Goal: Task Accomplishment & Management: Manage account settings

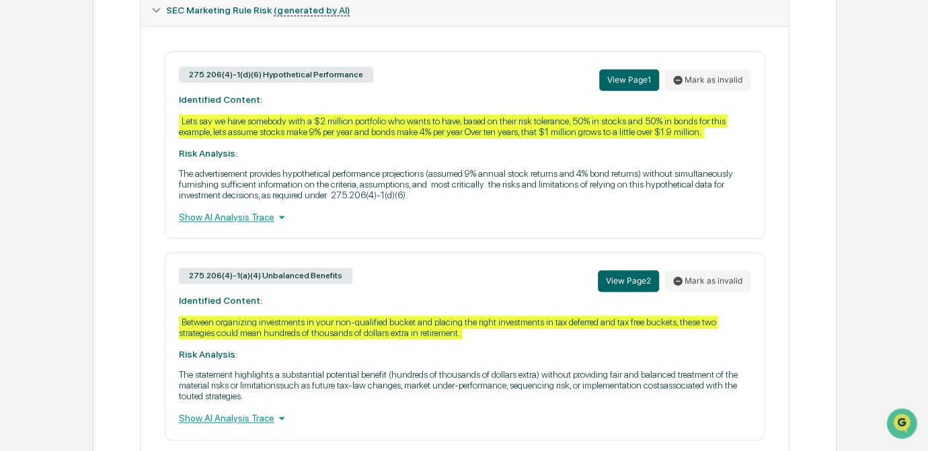
click at [145, 141] on div "275.206(4)-1(d)(6) Hypothetical Performance View Page 1 Mark as invalid Identif…" at bounding box center [465, 245] width 648 height 438
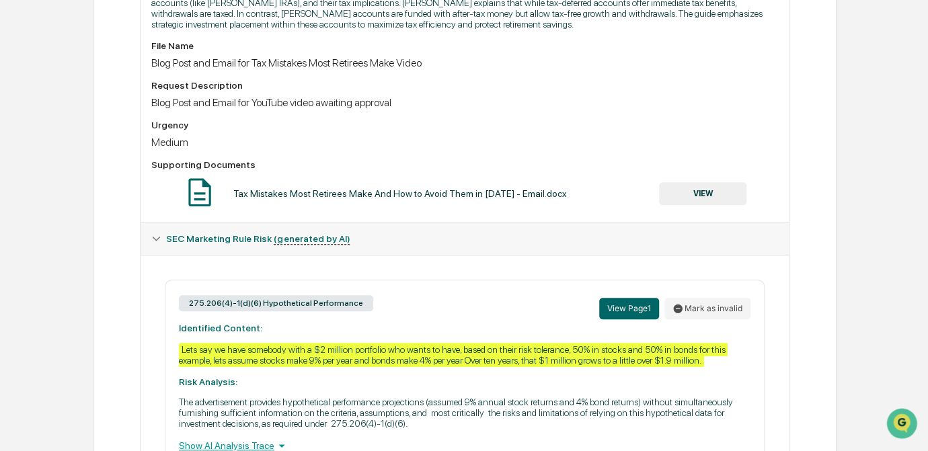
scroll to position [489, 0]
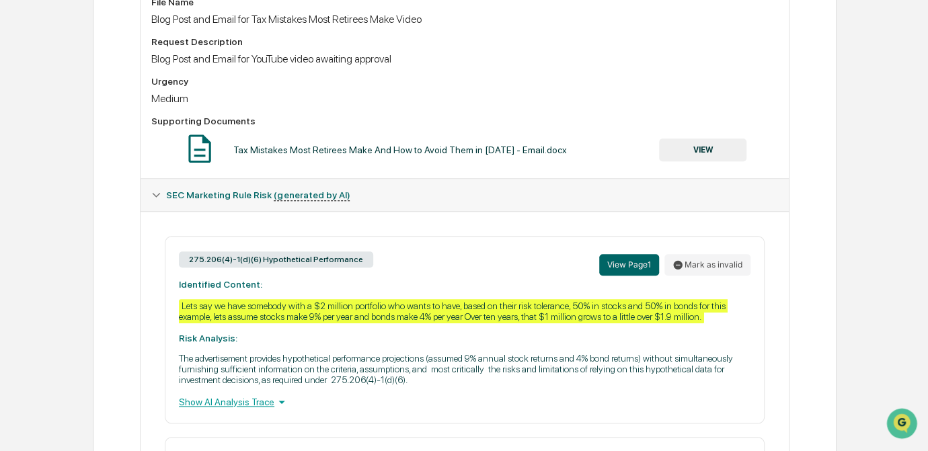
click at [695, 159] on button "VIEW" at bounding box center [702, 150] width 87 height 23
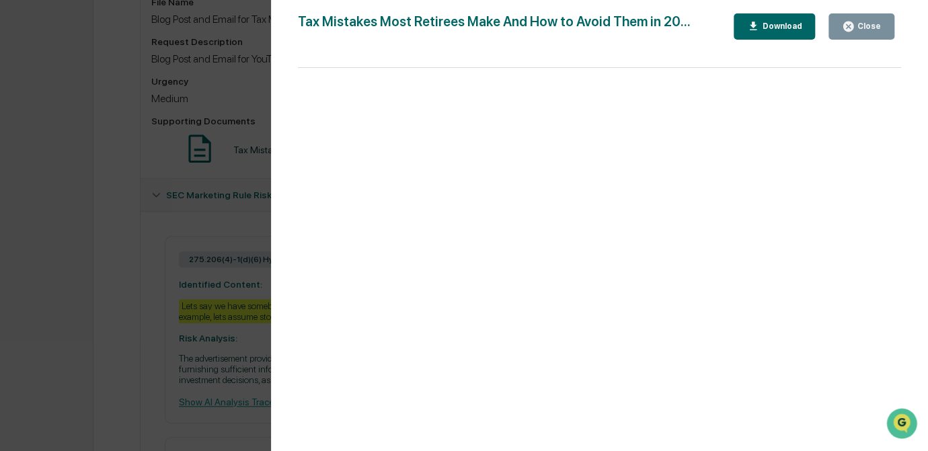
drag, startPoint x: 40, startPoint y: 241, endPoint x: 34, endPoint y: 239, distance: 6.9
click at [38, 241] on div "Version History 10/01/2025, 09:15 PM Rece Dietrich Tax Mistakes Most Retirees M…" at bounding box center [464, 225] width 928 height 451
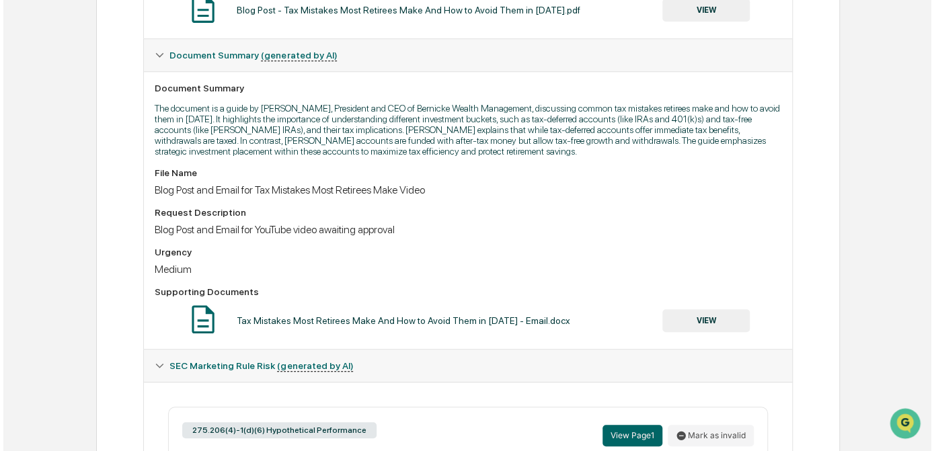
scroll to position [0, 0]
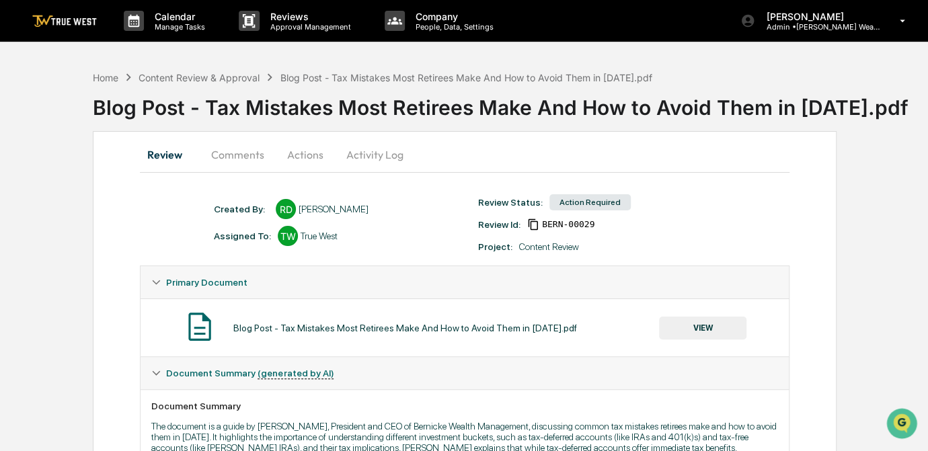
click at [305, 153] on button "Actions" at bounding box center [305, 155] width 61 height 32
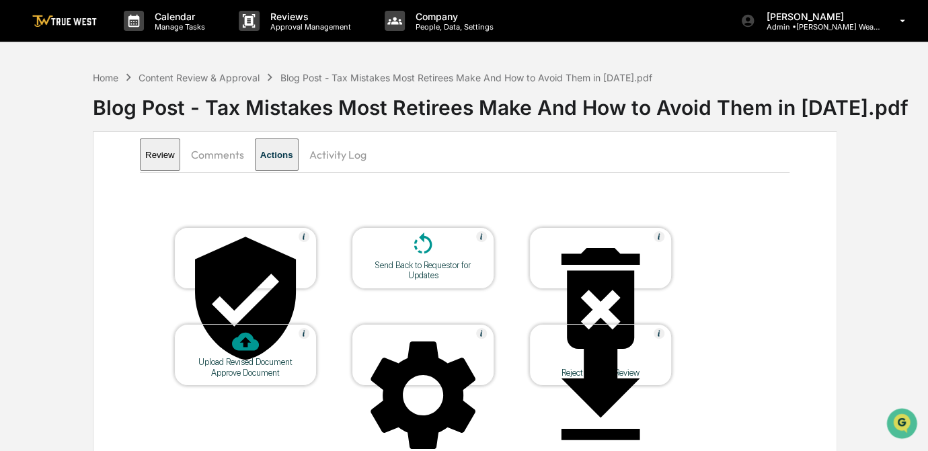
click at [245, 251] on icon at bounding box center [245, 298] width 101 height 123
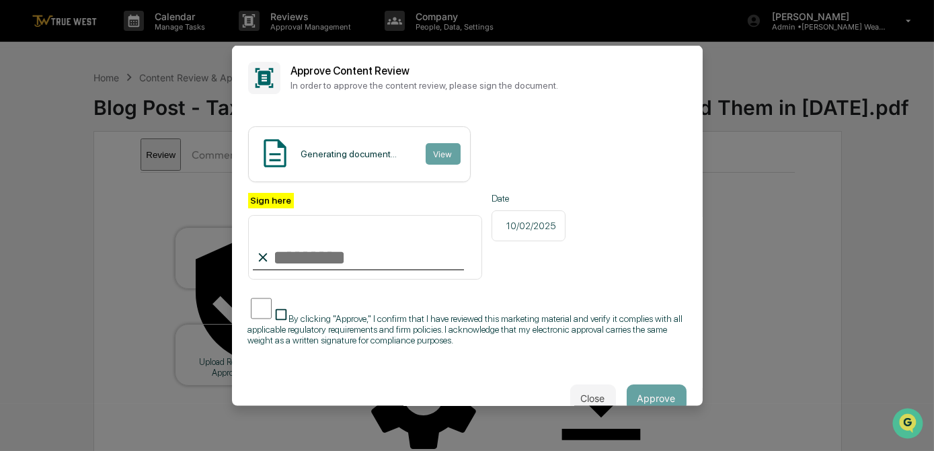
drag, startPoint x: 301, startPoint y: 258, endPoint x: 295, endPoint y: 277, distance: 20.4
click at [301, 258] on input "Sign here" at bounding box center [365, 247] width 235 height 65
type input "*********"
click at [444, 151] on button "View" at bounding box center [442, 154] width 35 height 22
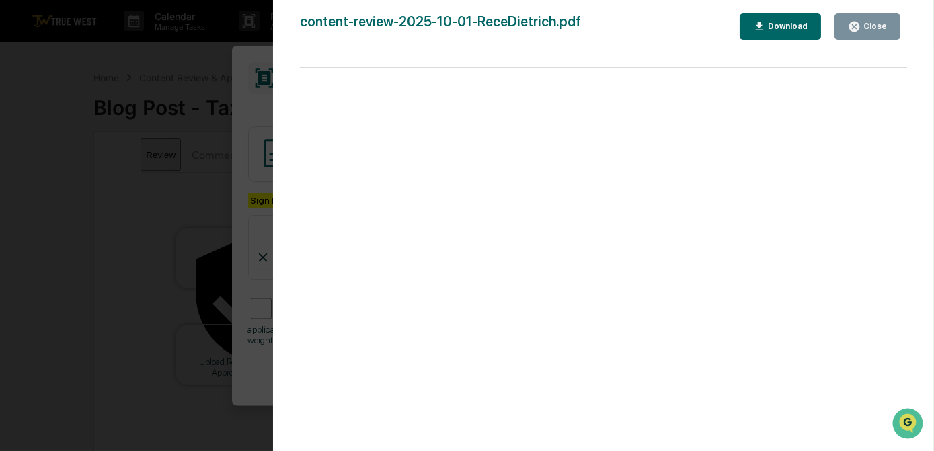
click at [157, 141] on div "Version History 10/02/2025, 06:48 PM Carliss Marshall content-review-2025-10-01…" at bounding box center [467, 225] width 934 height 451
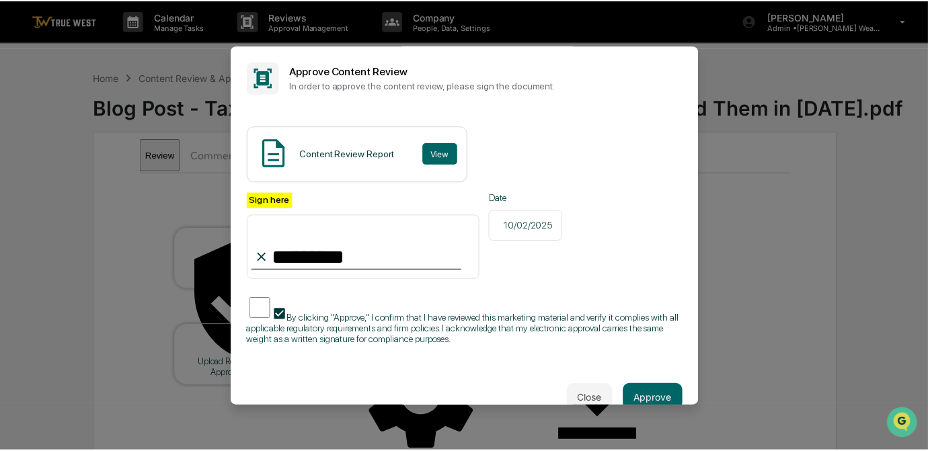
scroll to position [39, 0]
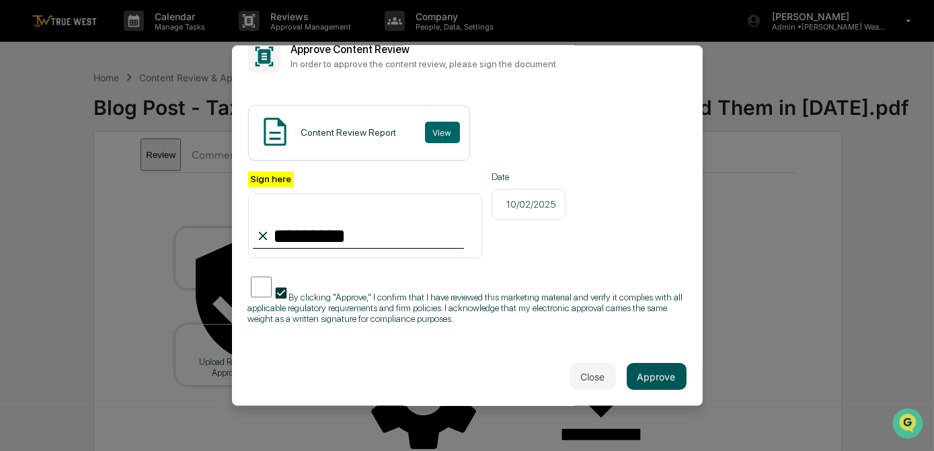
click at [653, 374] on button "Approve" at bounding box center [657, 376] width 60 height 27
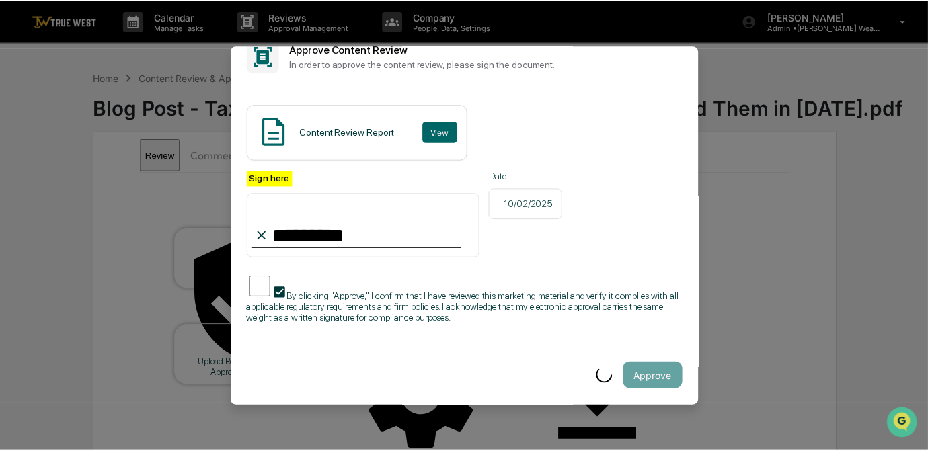
scroll to position [0, 0]
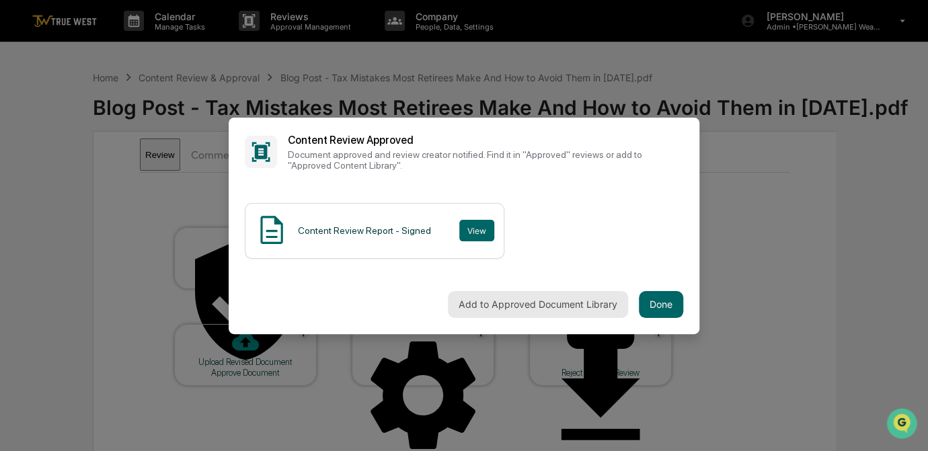
click at [481, 309] on button "Add to Approved Document Library" at bounding box center [538, 304] width 180 height 27
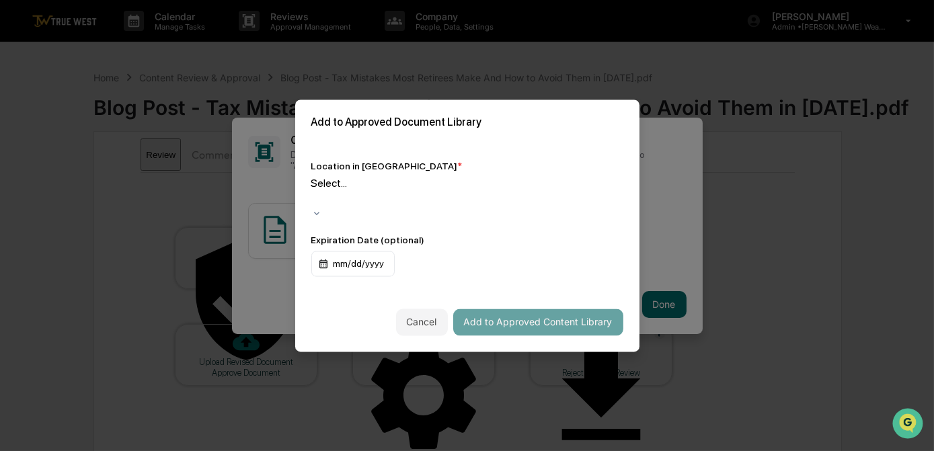
click at [315, 200] on div at bounding box center [314, 198] width 2 height 15
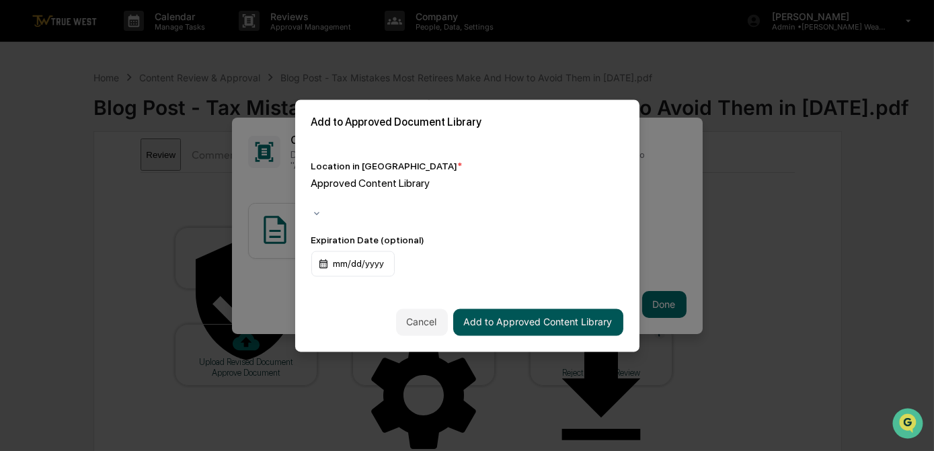
click at [578, 309] on button "Add to Approved Content Library" at bounding box center [538, 322] width 170 height 27
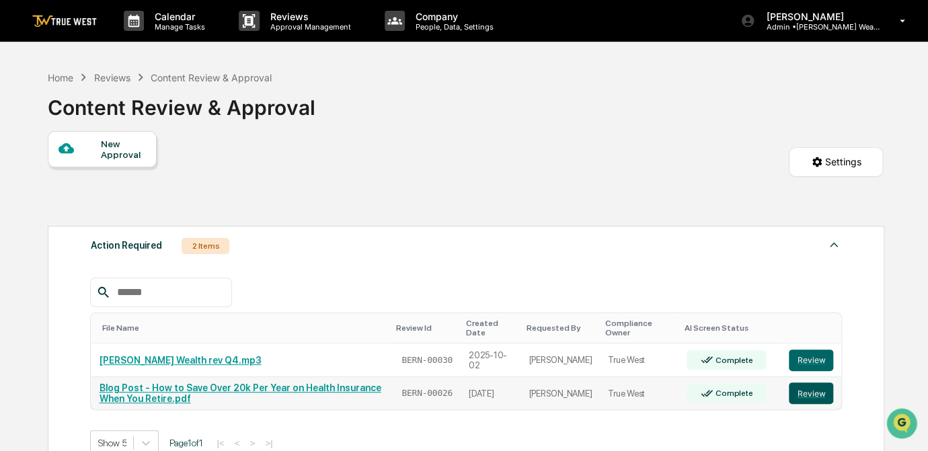
click at [823, 395] on button "Review" at bounding box center [811, 394] width 44 height 22
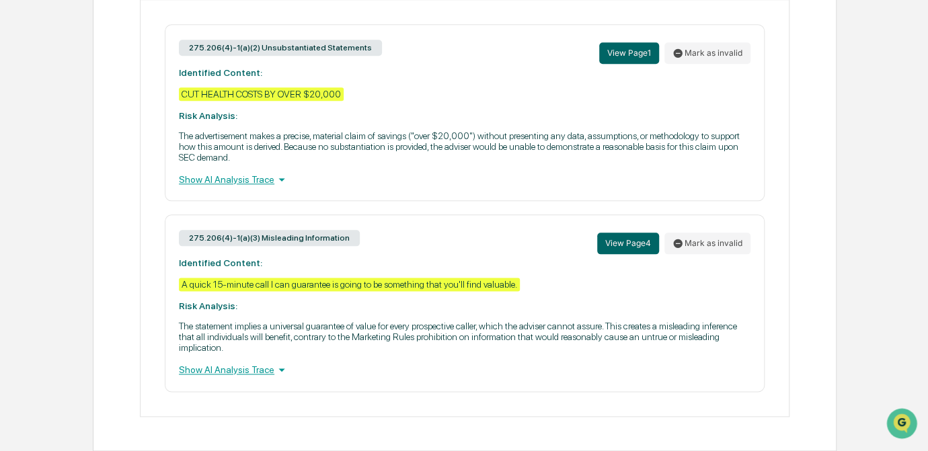
scroll to position [162, 0]
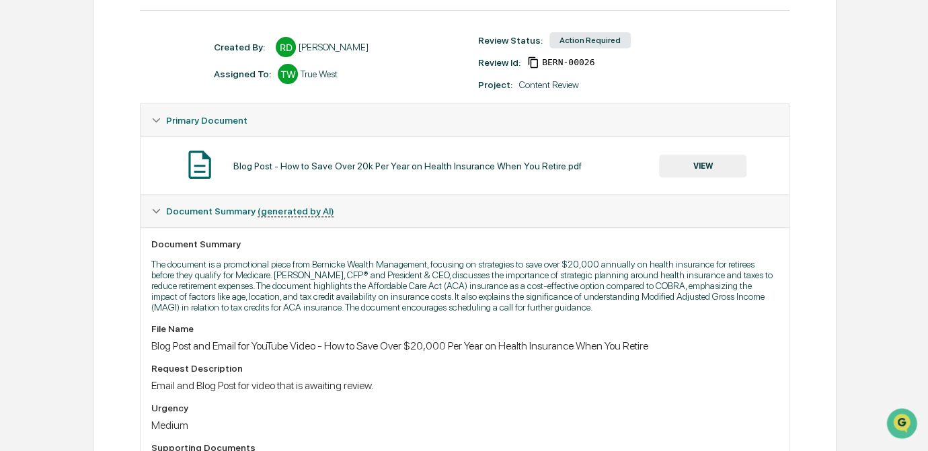
click at [718, 167] on button "VIEW" at bounding box center [702, 166] width 87 height 23
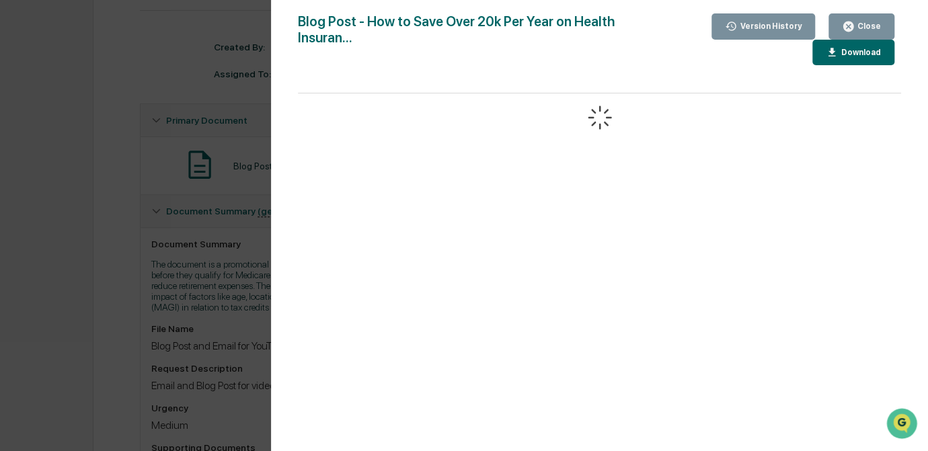
click at [842, 58] on button "Download" at bounding box center [853, 53] width 82 height 26
drag, startPoint x: 114, startPoint y: 239, endPoint x: 388, endPoint y: 69, distance: 322.6
click at [113, 240] on div "Version History 10/01/2025, 08:22 PM Rece Dietrich Blog Post - How to Save Over…" at bounding box center [464, 225] width 928 height 451
click at [86, 139] on div "Version History 10/01/2025, 08:22 PM Rece Dietrich Blog Post - How to Save Over…" at bounding box center [464, 225] width 928 height 451
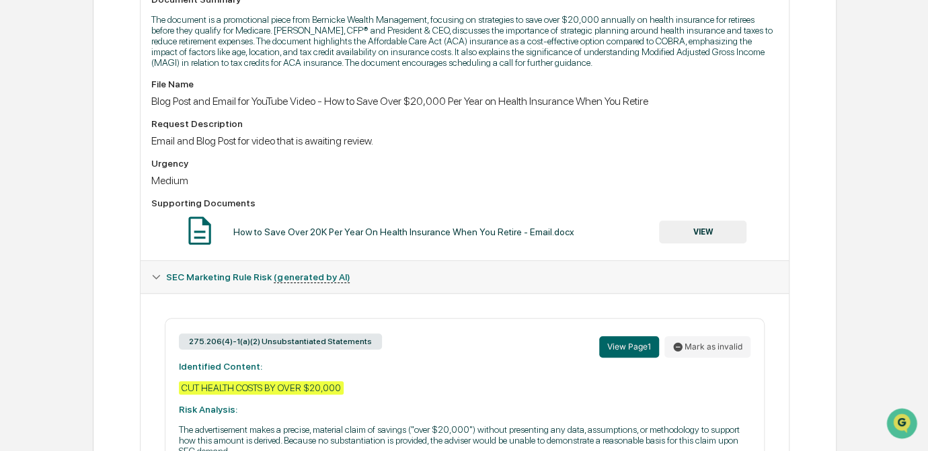
scroll to position [407, 0]
click at [707, 243] on button "VIEW" at bounding box center [702, 232] width 87 height 23
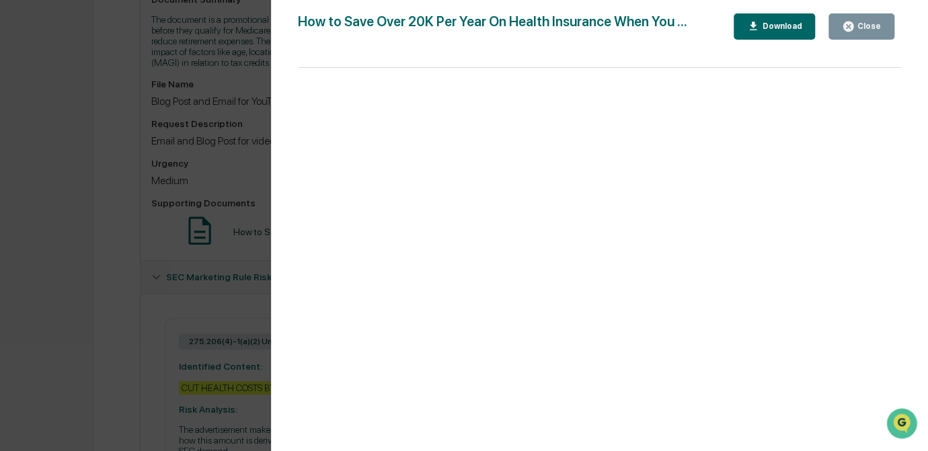
click at [124, 191] on div "Version History 10/01/2025, 08:21 PM Rece Dietrich How to Save Over 20K Per Yea…" at bounding box center [464, 225] width 928 height 451
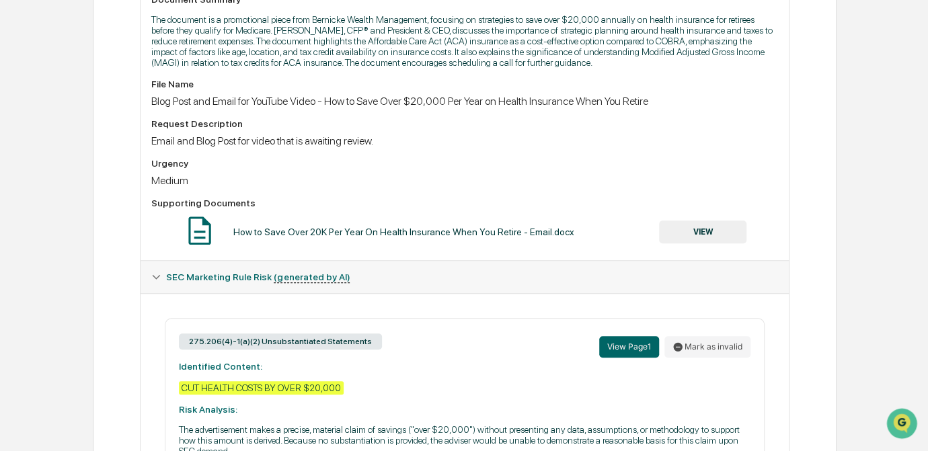
click at [459, 192] on div "File Name Blog Post and Email for YouTube Video - How to Save Over $20,000 Per …" at bounding box center [464, 164] width 627 height 171
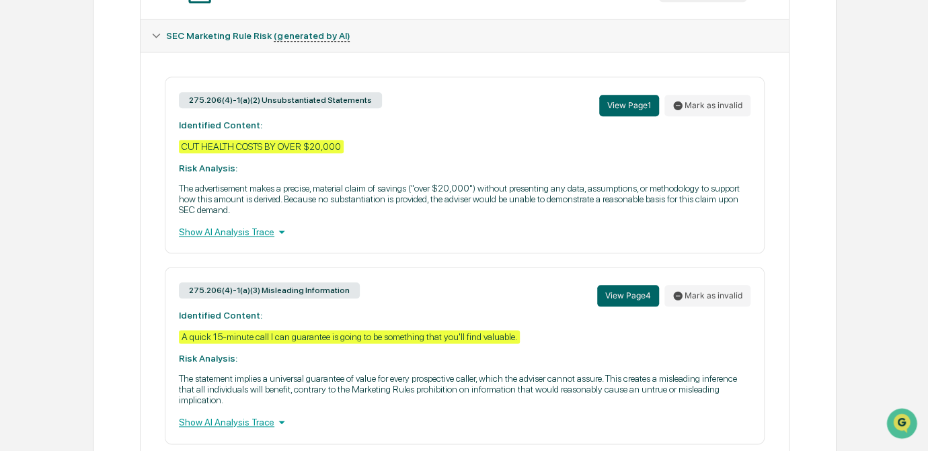
scroll to position [712, 0]
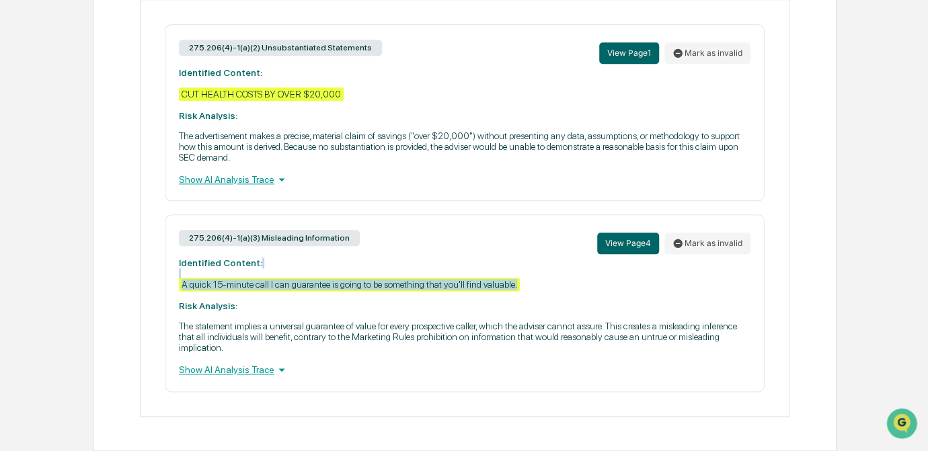
drag, startPoint x: 178, startPoint y: 270, endPoint x: 540, endPoint y: 288, distance: 362.1
click at [540, 288] on div "275.206(4)-1(a)(3) Misleading Information View Page 4 Mark as invalid Identifie…" at bounding box center [465, 302] width 600 height 177
copy div "A quick 15-minute call I can guarantee is going to be something that you'll fin…"
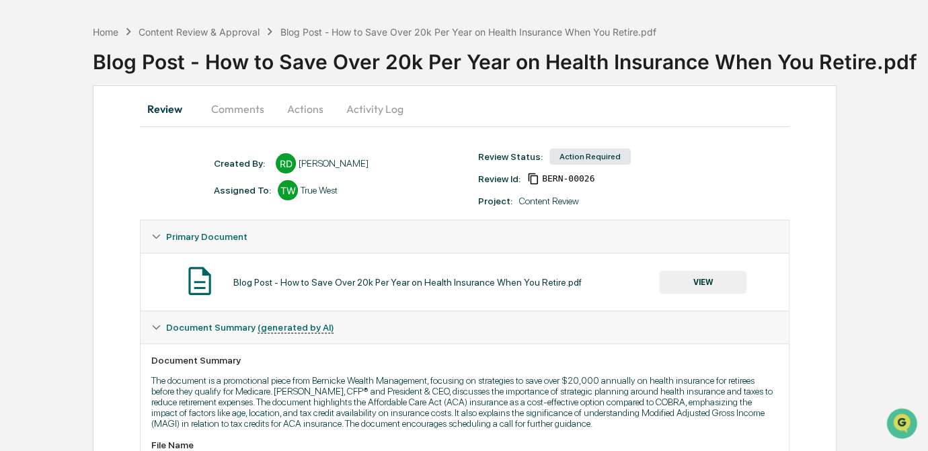
scroll to position [0, 0]
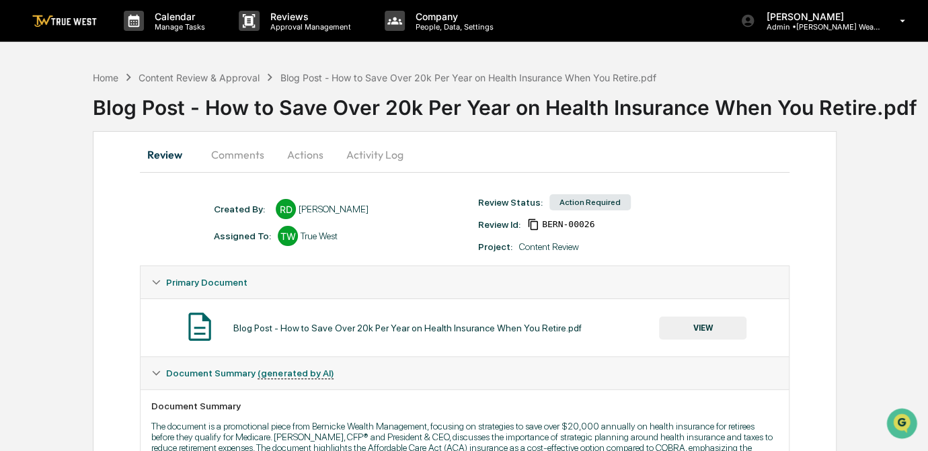
click at [248, 161] on button "Comments" at bounding box center [237, 155] width 75 height 32
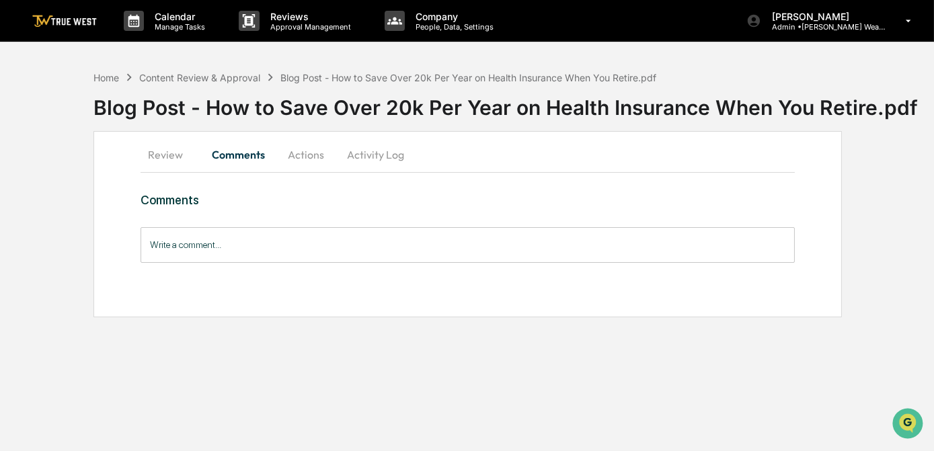
click at [317, 251] on input "Write a comment..." at bounding box center [468, 245] width 654 height 36
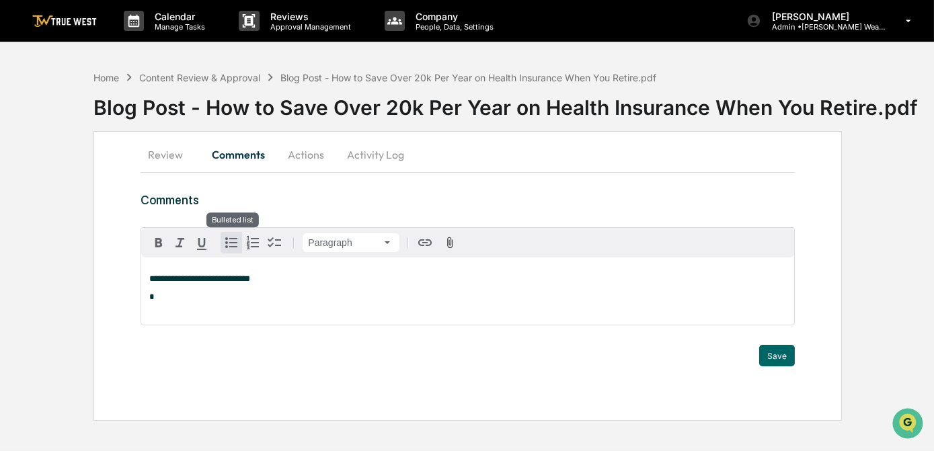
click at [232, 247] on icon "button" at bounding box center [231, 242] width 12 height 11
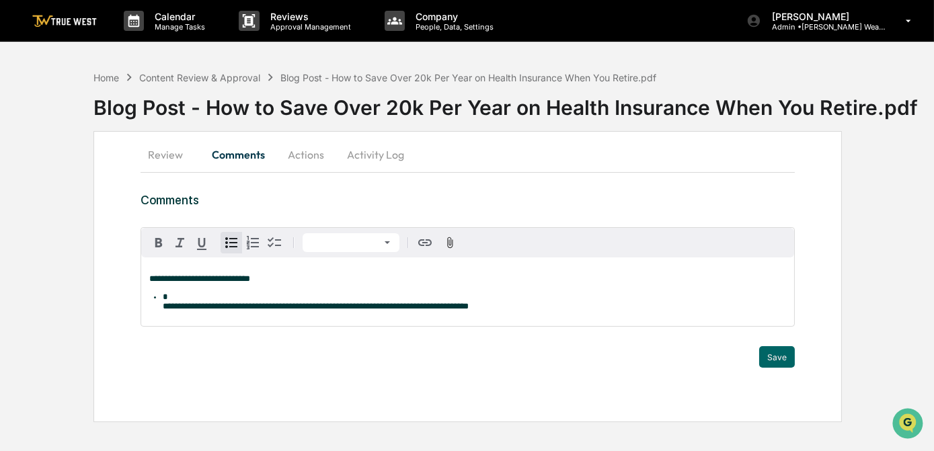
click at [160, 307] on ul "**********" at bounding box center [467, 301] width 636 height 19
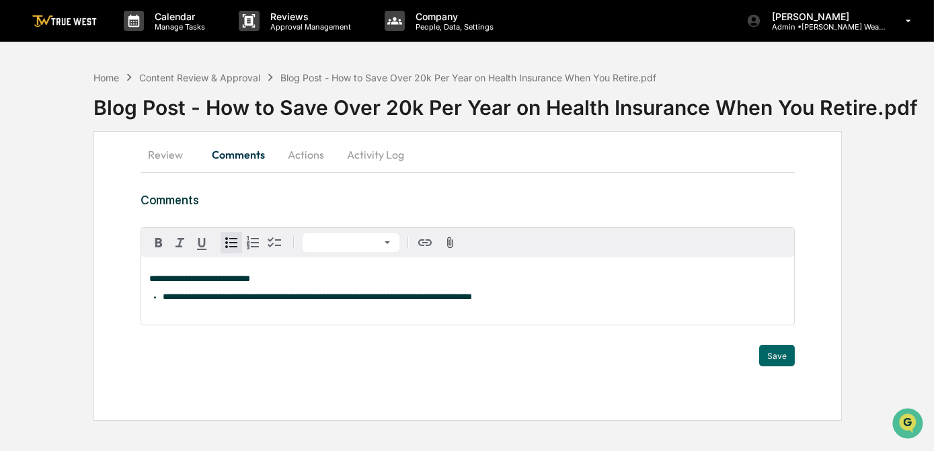
click at [524, 297] on li "**********" at bounding box center [474, 296] width 623 height 9
click at [167, 294] on span "**********" at bounding box center [319, 296] width 313 height 9
click at [356, 299] on span "**********" at bounding box center [336, 296] width 346 height 9
drag, startPoint x: 165, startPoint y: 296, endPoint x: 298, endPoint y: 295, distance: 133.1
click at [298, 295] on span "**********" at bounding box center [309, 296] width 292 height 9
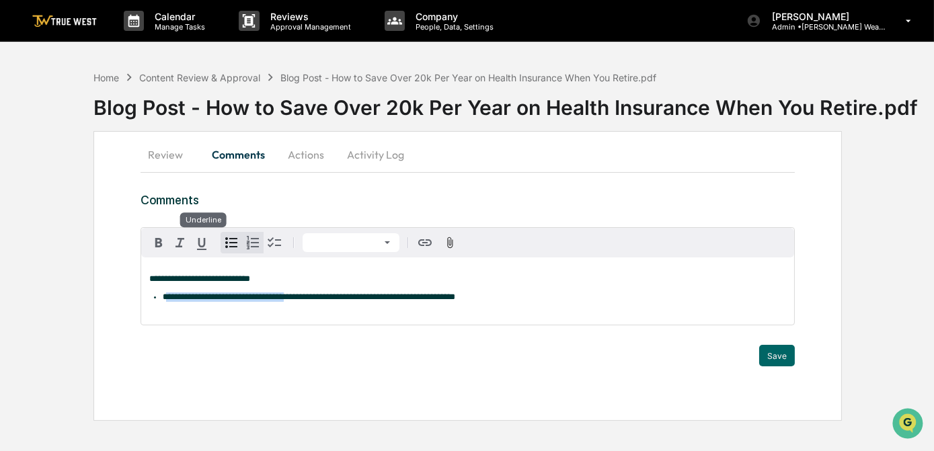
click at [199, 241] on icon "button" at bounding box center [201, 244] width 9 height 12
click at [156, 241] on icon "button" at bounding box center [158, 242] width 7 height 9
click at [524, 296] on li "**********" at bounding box center [474, 296] width 623 height 9
click at [778, 354] on button "Save" at bounding box center [777, 356] width 36 height 22
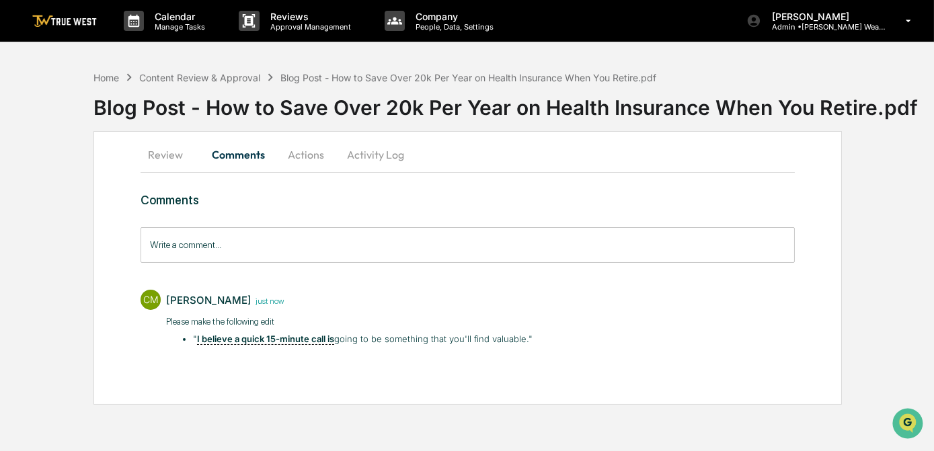
click at [296, 149] on button "Actions" at bounding box center [306, 155] width 61 height 32
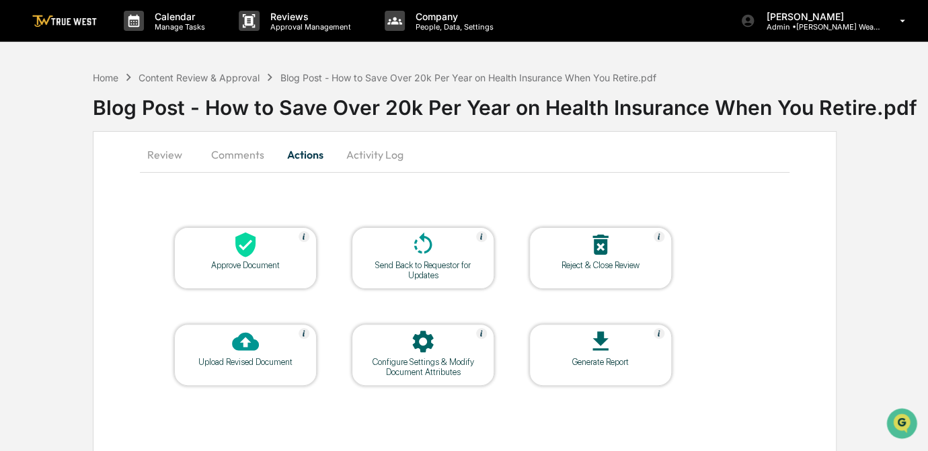
click at [428, 268] on div "Send Back to Requestor for Updates" at bounding box center [422, 270] width 121 height 20
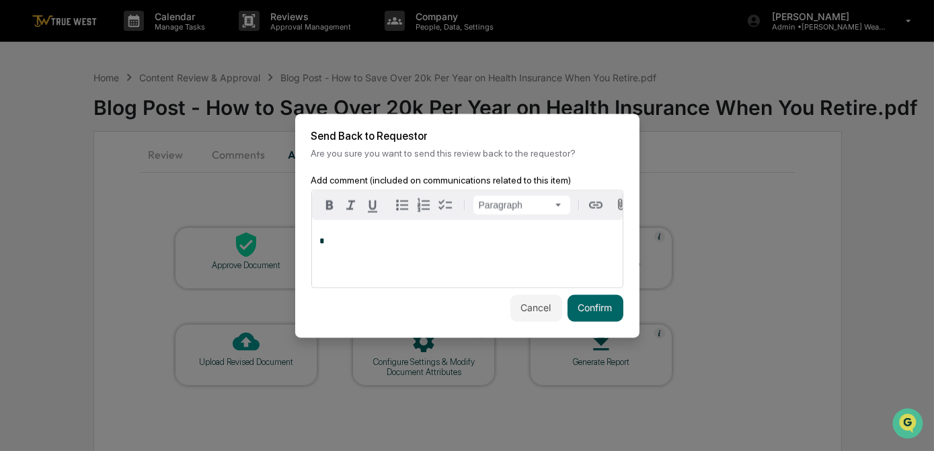
click at [426, 250] on div "*" at bounding box center [467, 253] width 311 height 67
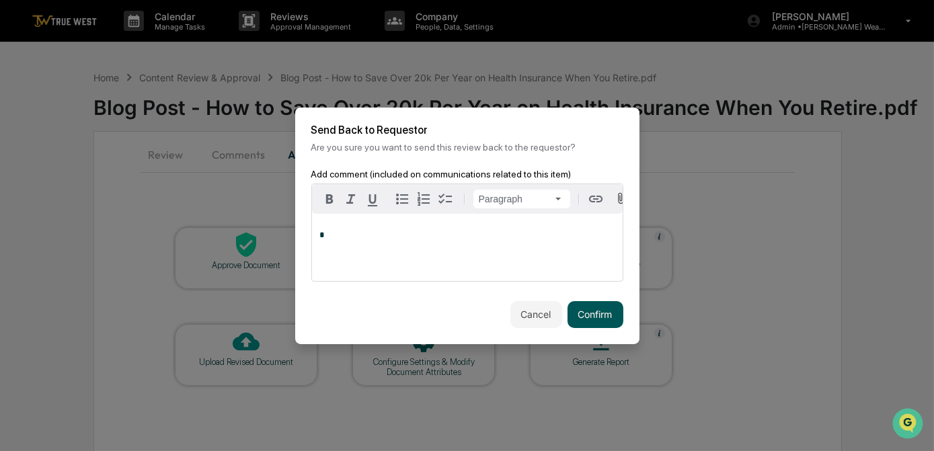
click at [570, 310] on button "Confirm" at bounding box center [595, 314] width 56 height 27
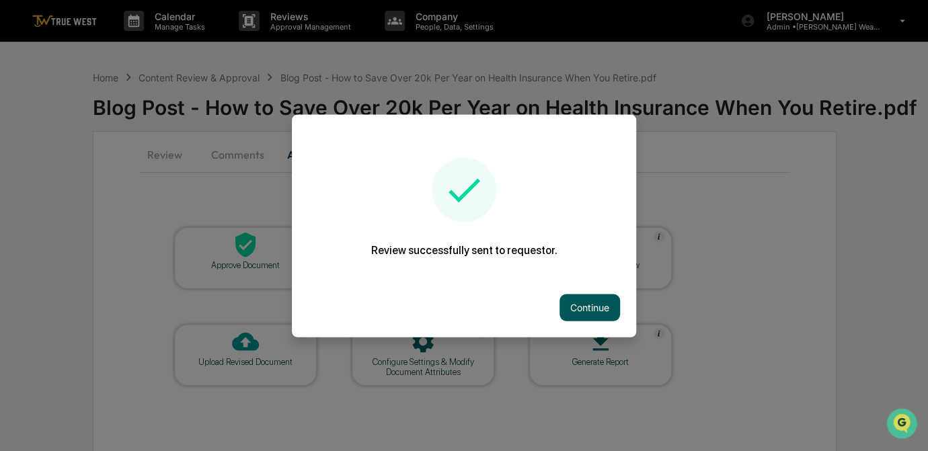
click at [569, 309] on button "Continue" at bounding box center [589, 307] width 61 height 27
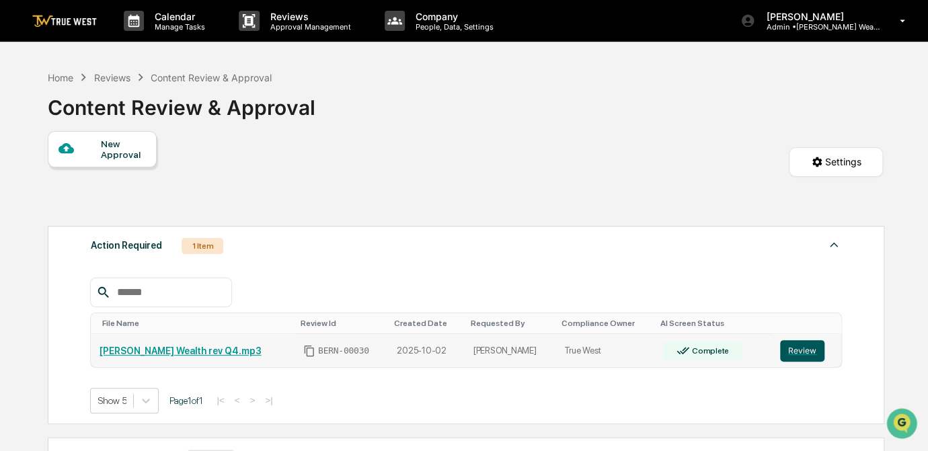
click at [799, 354] on button "Review" at bounding box center [802, 351] width 44 height 22
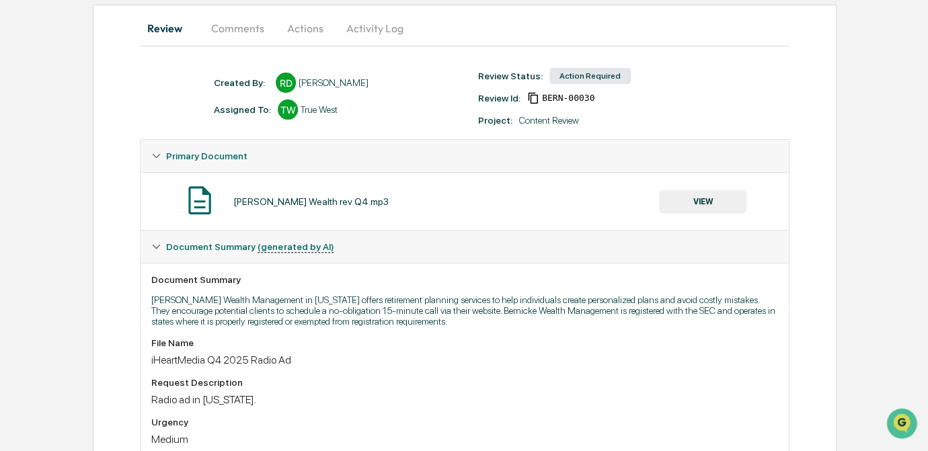
scroll to position [125, 0]
click at [707, 205] on button "VIEW" at bounding box center [702, 203] width 87 height 23
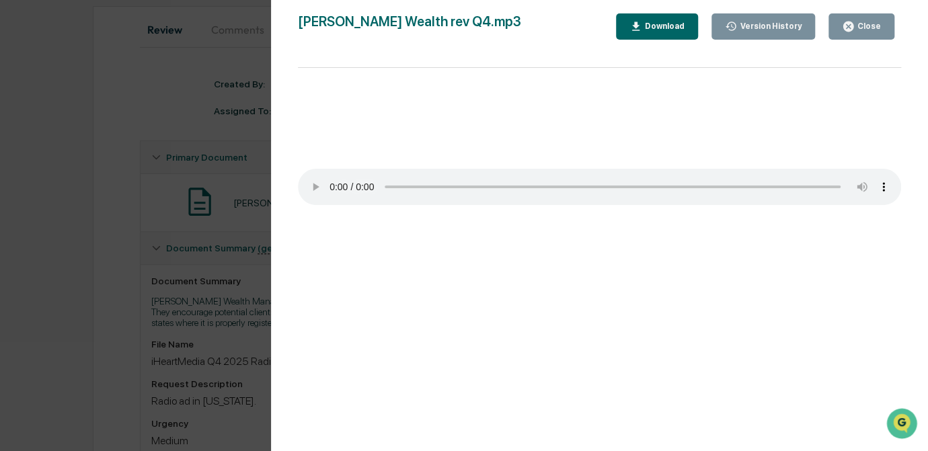
click at [215, 329] on div "Version History [DATE] 01:58 PM Rece [PERSON_NAME] Wealth rev Q4.mp3 Close Vers…" at bounding box center [464, 225] width 928 height 451
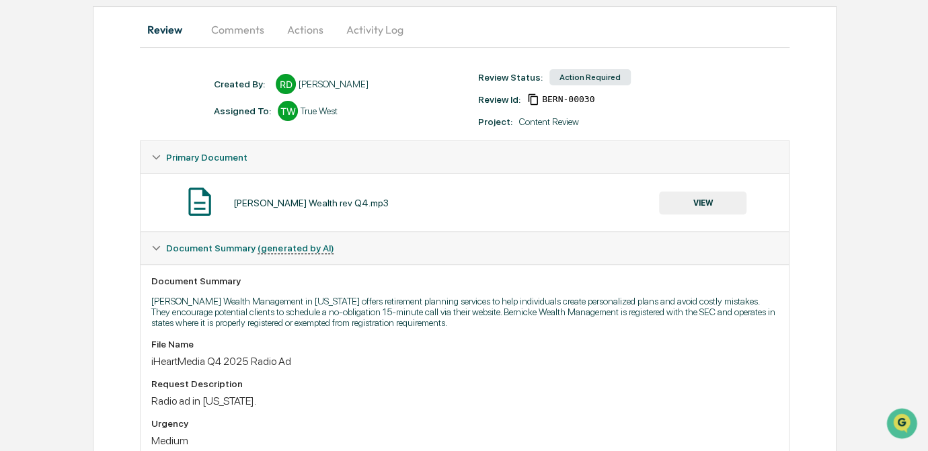
click at [709, 194] on button "VIEW" at bounding box center [702, 203] width 87 height 23
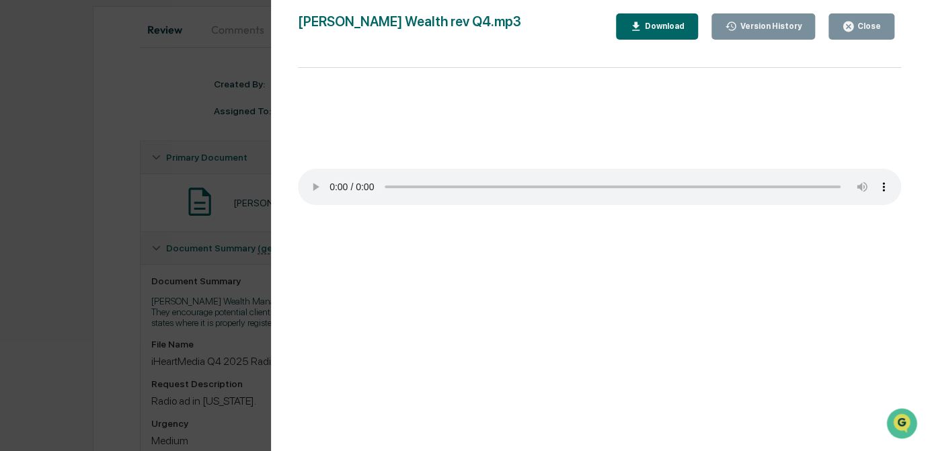
click at [101, 194] on div "Version History [DATE] 01:58 PM Rece [PERSON_NAME] Wealth rev Q4.mp3 Close Vers…" at bounding box center [464, 225] width 928 height 451
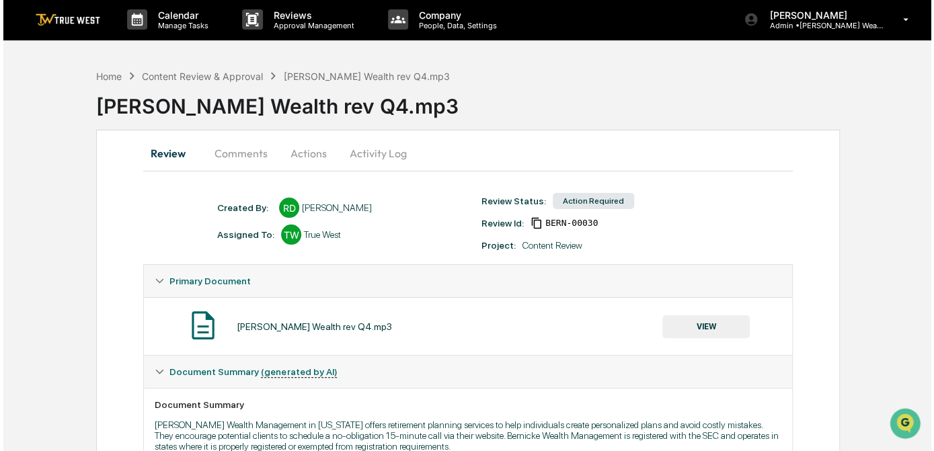
scroll to position [0, 0]
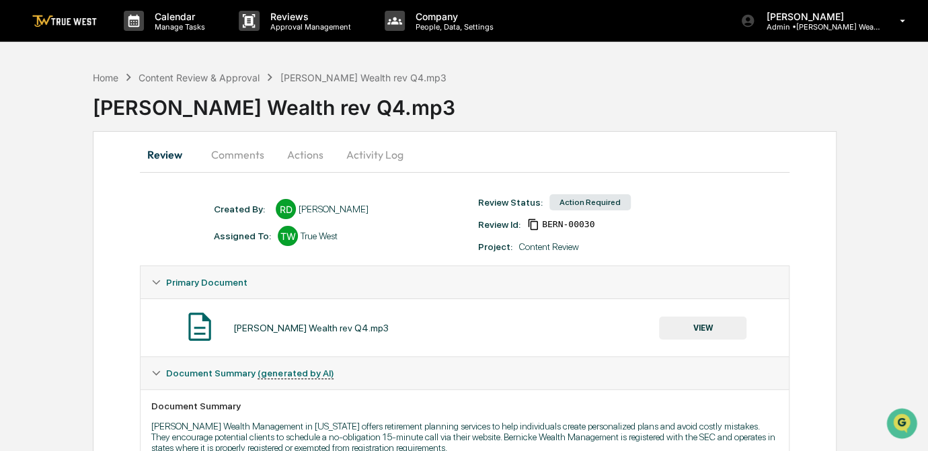
click at [299, 148] on button "Actions" at bounding box center [305, 155] width 61 height 32
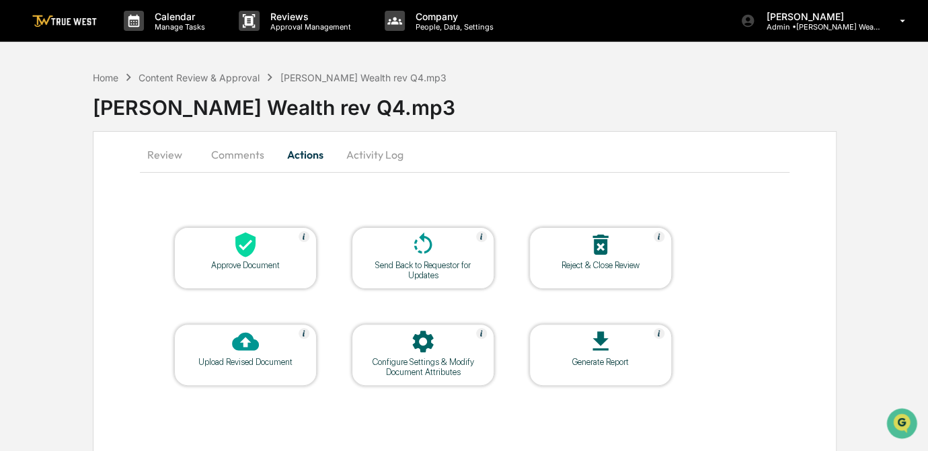
click at [282, 249] on div at bounding box center [245, 245] width 134 height 29
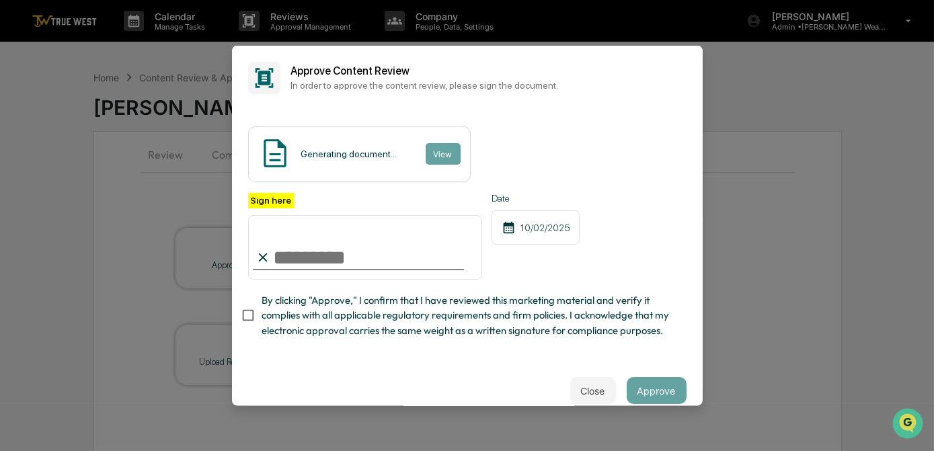
click at [335, 264] on input "Sign here" at bounding box center [365, 247] width 235 height 65
type input "*********"
click at [437, 153] on button "View" at bounding box center [442, 154] width 35 height 22
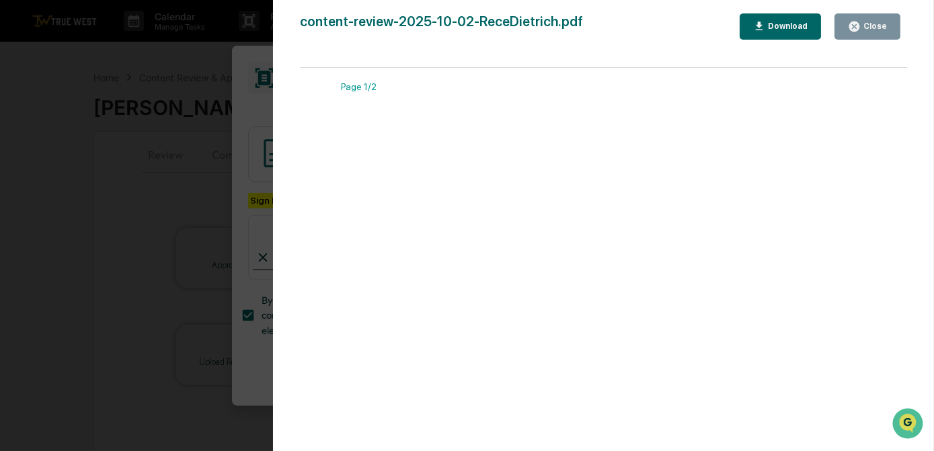
click at [110, 137] on div "Version History [DATE] 07:00 PM [PERSON_NAME] content-review-2025-10-02-ReceDie…" at bounding box center [467, 225] width 934 height 451
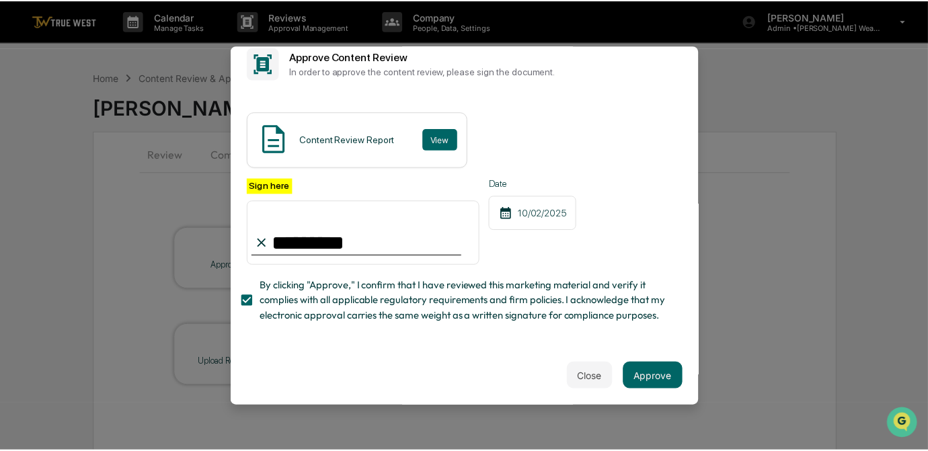
scroll to position [39, 0]
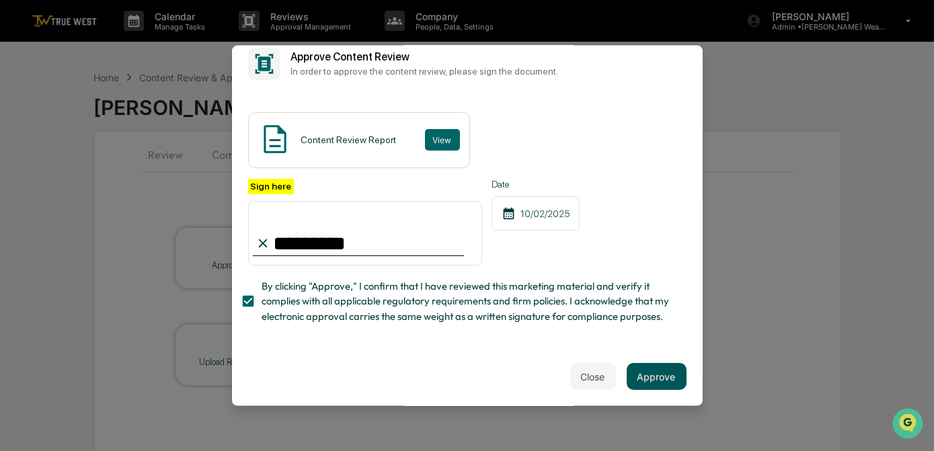
click at [649, 371] on button "Approve" at bounding box center [657, 376] width 60 height 27
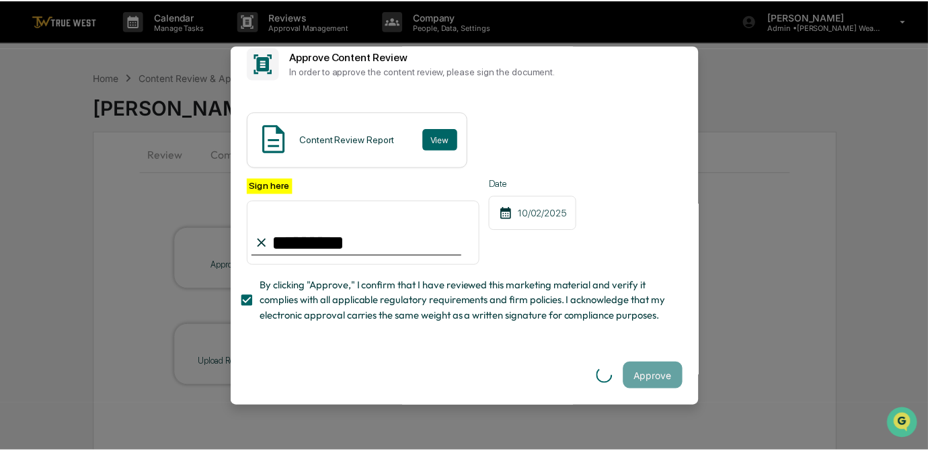
scroll to position [0, 0]
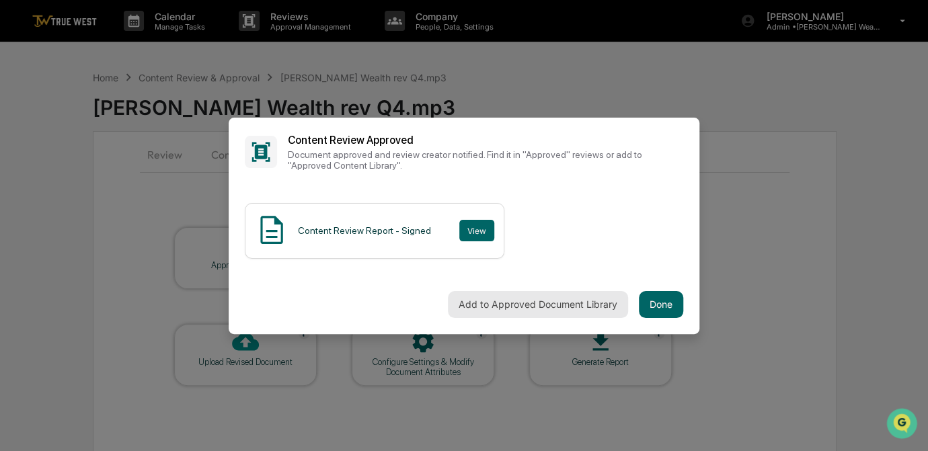
click at [570, 311] on button "Add to Approved Document Library" at bounding box center [538, 304] width 180 height 27
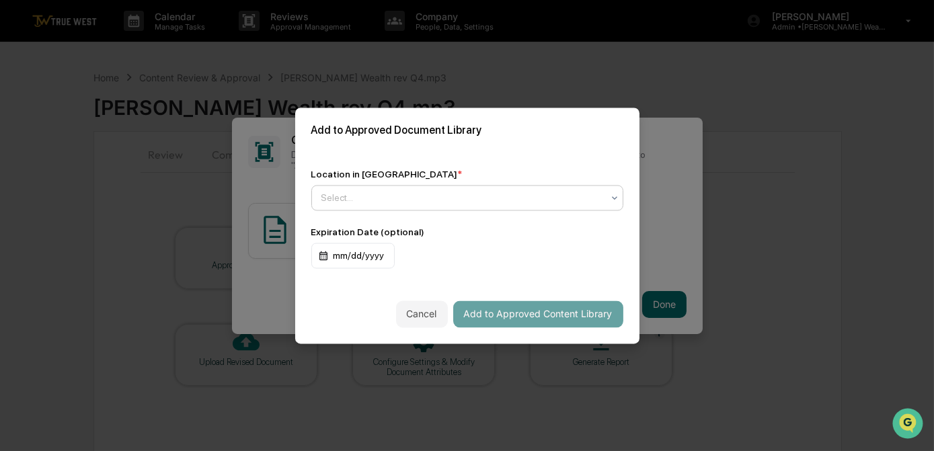
click at [416, 198] on div at bounding box center [461, 197] width 281 height 13
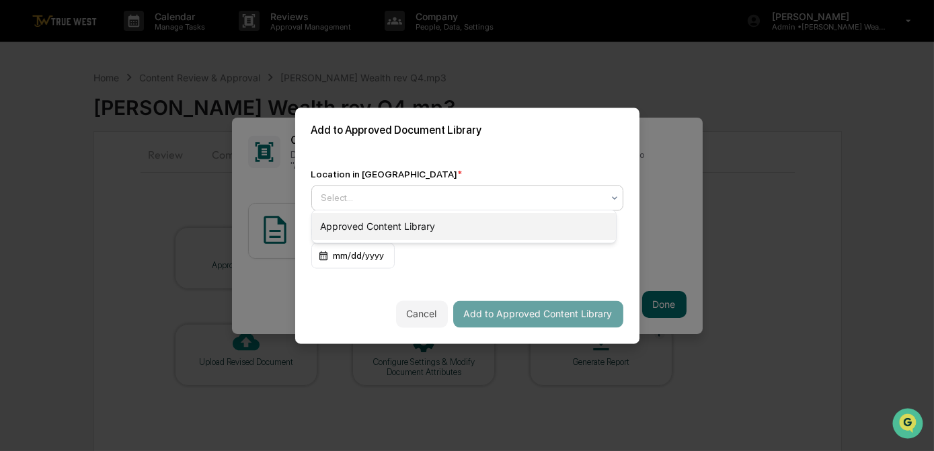
click at [434, 229] on div "Approved Content Library" at bounding box center [464, 226] width 305 height 27
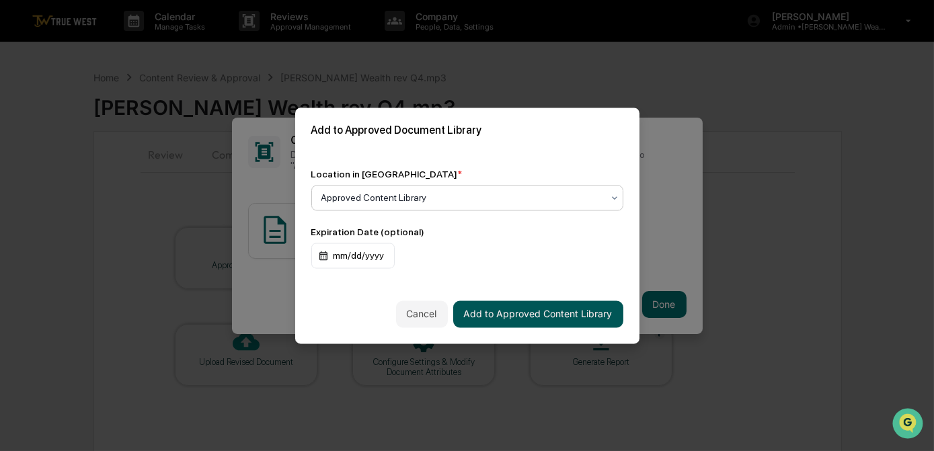
click at [539, 318] on button "Add to Approved Content Library" at bounding box center [538, 314] width 170 height 27
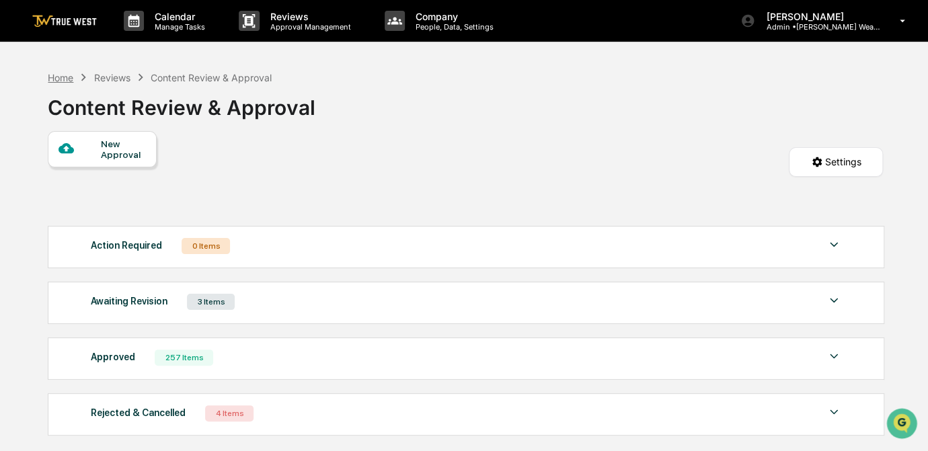
click at [59, 72] on div "Home" at bounding box center [61, 77] width 26 height 11
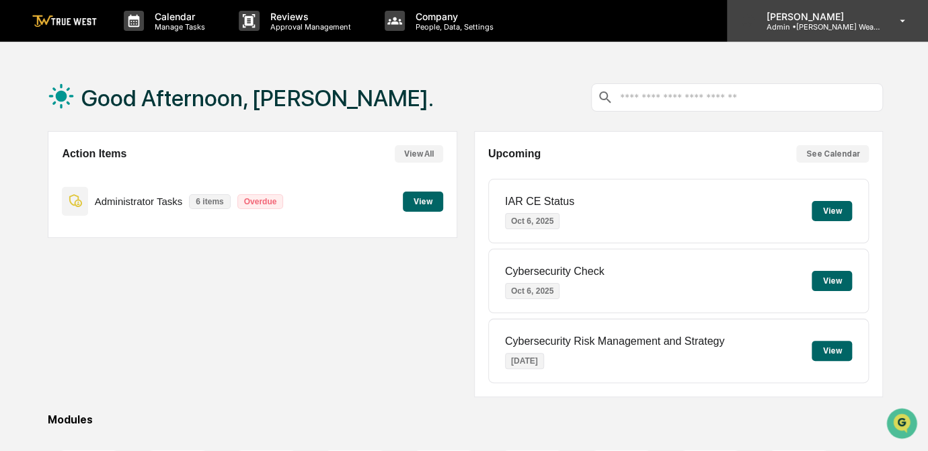
click at [826, 29] on p "Admin • Bernicke Wealth Management" at bounding box center [817, 26] width 125 height 9
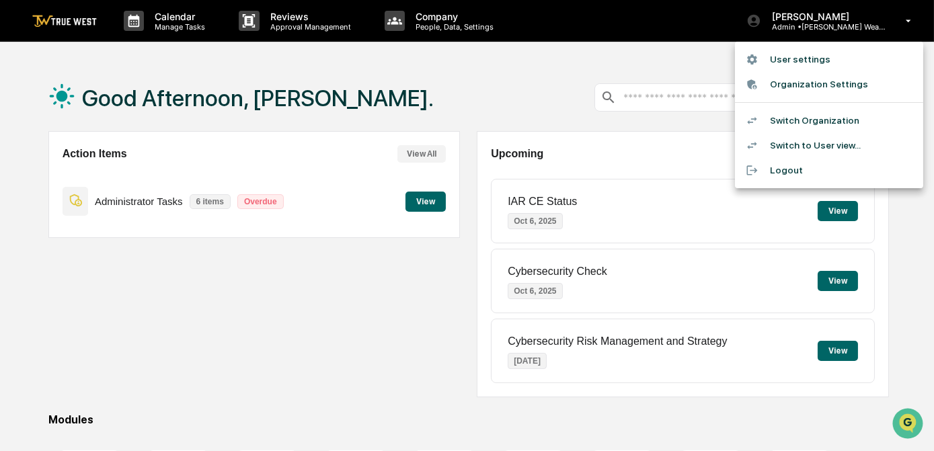
click at [796, 120] on li "Switch Organization" at bounding box center [829, 120] width 188 height 25
